Goal: Navigation & Orientation: Find specific page/section

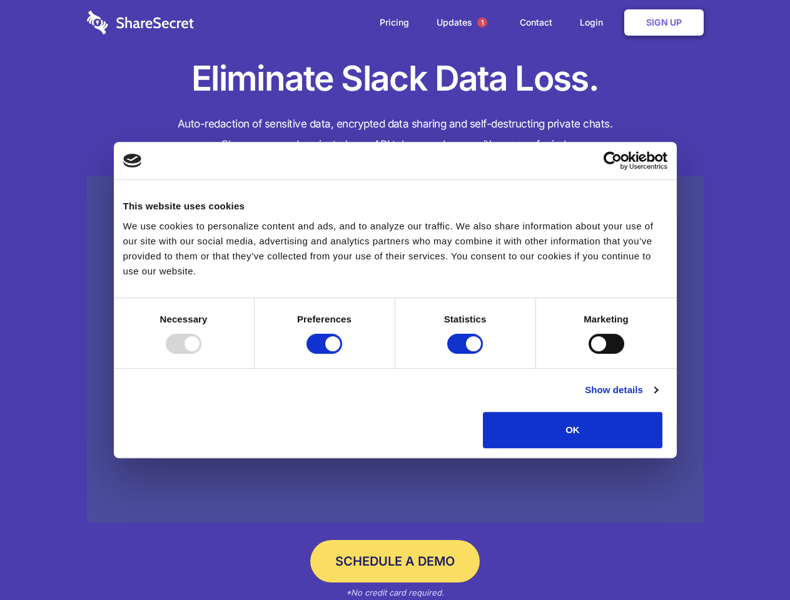
click at [201, 354] on div at bounding box center [184, 344] width 36 height 20
click at [342, 354] on input "Preferences" at bounding box center [324, 344] width 36 height 20
checkbox input "false"
click at [466, 354] on input "Statistics" at bounding box center [465, 344] width 36 height 20
checkbox input "false"
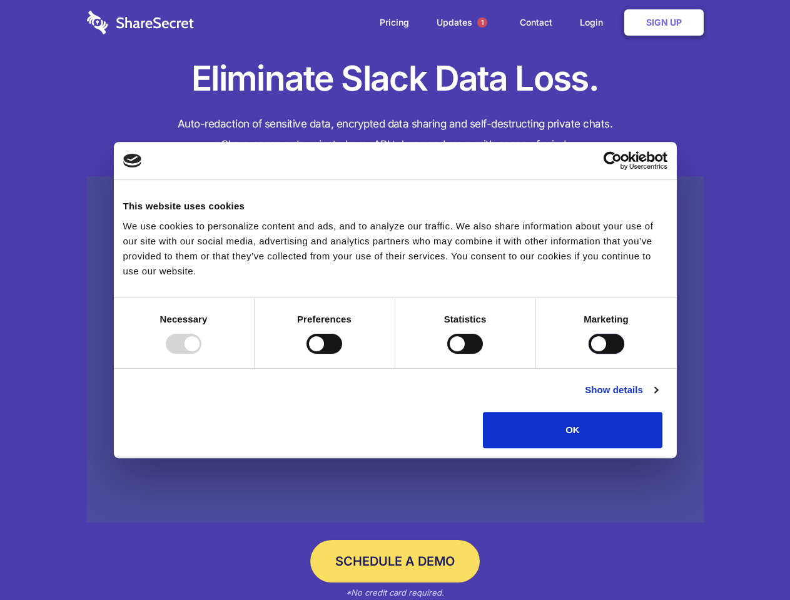
click at [588, 354] on input "Marketing" at bounding box center [606, 344] width 36 height 20
checkbox input "true"
click at [657, 398] on link "Show details" at bounding box center [620, 390] width 73 height 15
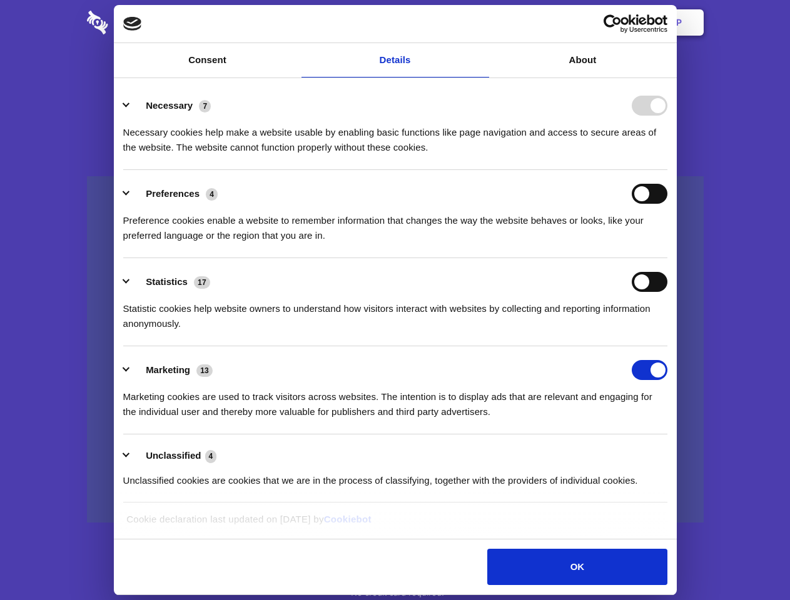
click at [667, 170] on li "Necessary 7 Necessary cookies help make a website usable by enabling basic func…" at bounding box center [395, 126] width 544 height 88
click at [481, 23] on span "1" at bounding box center [482, 23] width 10 height 10
